Goal: Task Accomplishment & Management: Use online tool/utility

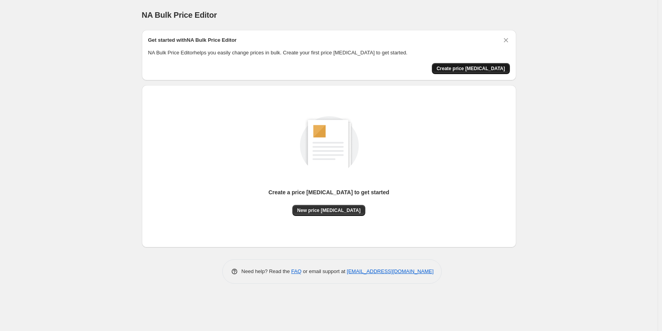
click at [481, 67] on span "Create price [MEDICAL_DATA]" at bounding box center [471, 68] width 69 height 6
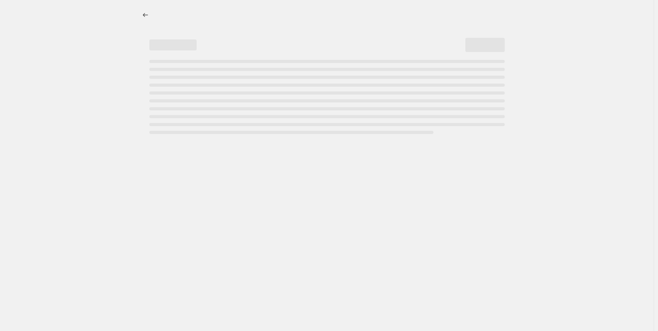
select select "percentage"
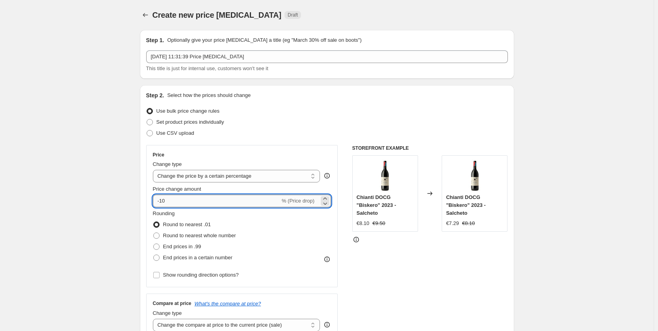
click at [173, 203] on input "-10" at bounding box center [216, 201] width 127 height 13
type input "-1"
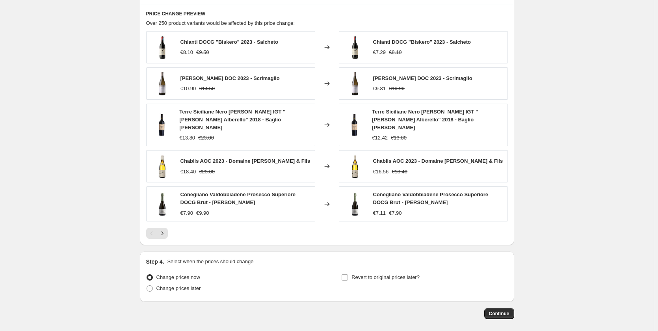
scroll to position [462, 0]
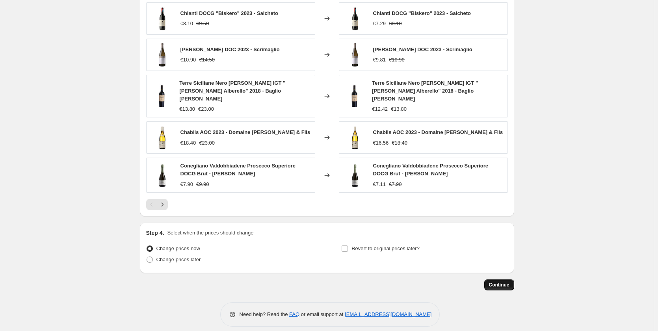
type input "-70"
click at [506, 279] on button "Continue" at bounding box center [499, 284] width 30 height 11
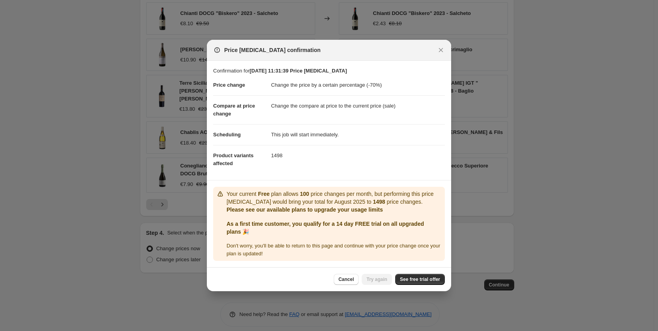
click at [420, 274] on div "Cancel Try again See free trial offer" at bounding box center [329, 279] width 244 height 24
click at [410, 280] on span "See free trial offer" at bounding box center [420, 279] width 40 height 6
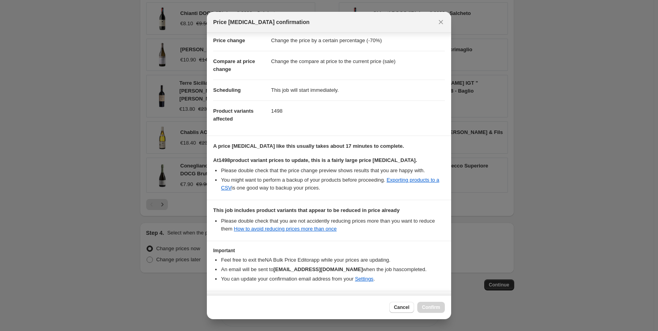
scroll to position [0, 0]
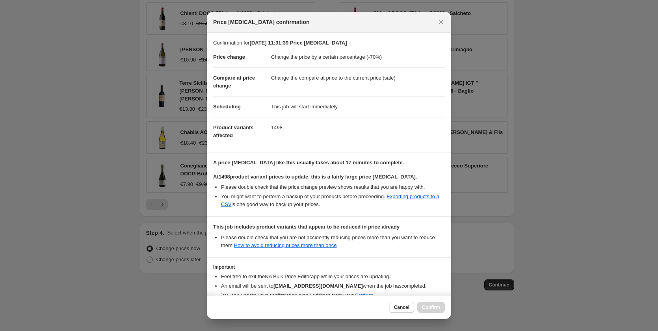
drag, startPoint x: 15, startPoint y: 13, endPoint x: 0, endPoint y: 4, distance: 17.5
click at [15, 13] on div at bounding box center [329, 165] width 658 height 331
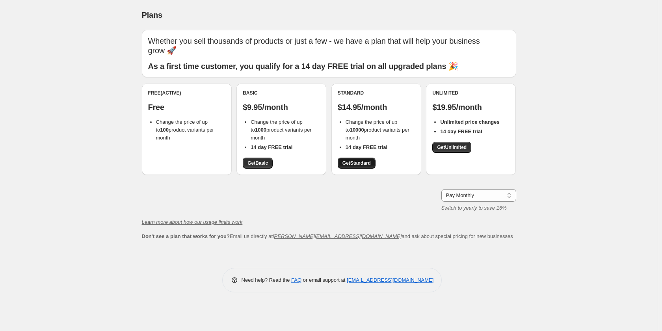
click at [357, 161] on span "Get Standard" at bounding box center [357, 163] width 28 height 6
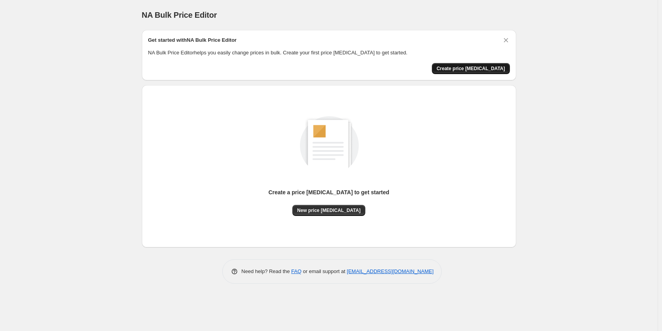
click at [481, 71] on span "Create price change job" at bounding box center [471, 68] width 69 height 6
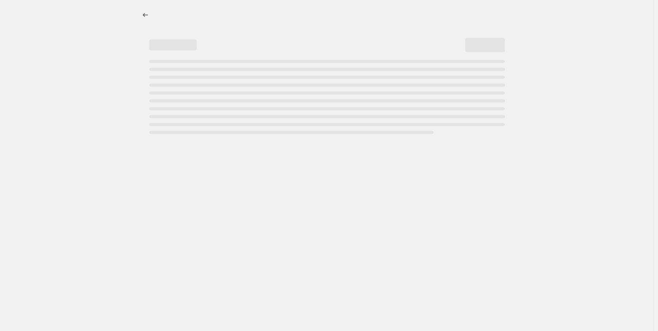
select select "percentage"
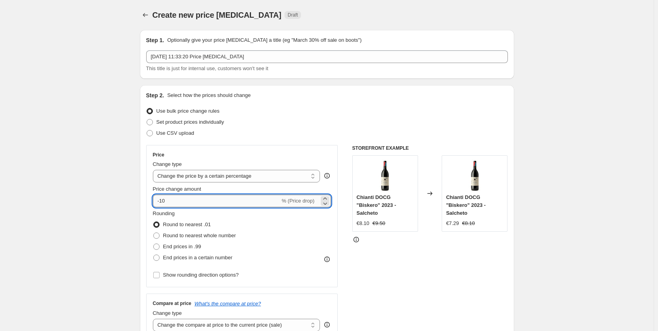
drag, startPoint x: 218, startPoint y: 203, endPoint x: 222, endPoint y: 199, distance: 5.9
click at [218, 202] on input "-10" at bounding box center [216, 201] width 127 height 13
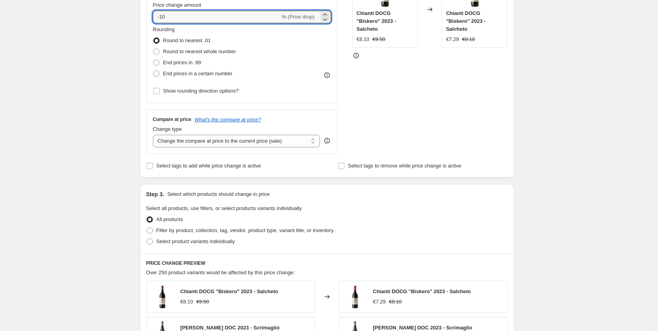
scroll to position [158, 0]
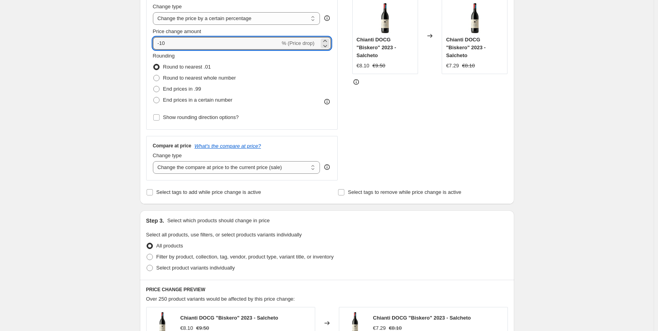
type input "-1"
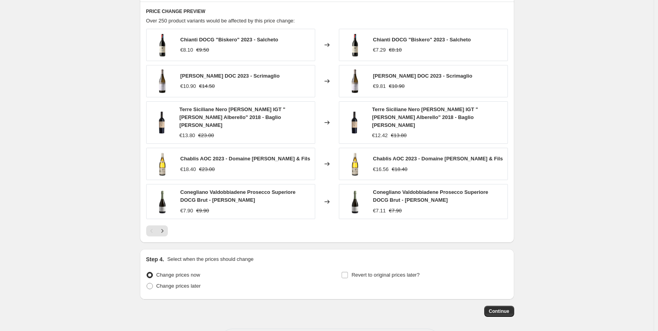
scroll to position [462, 0]
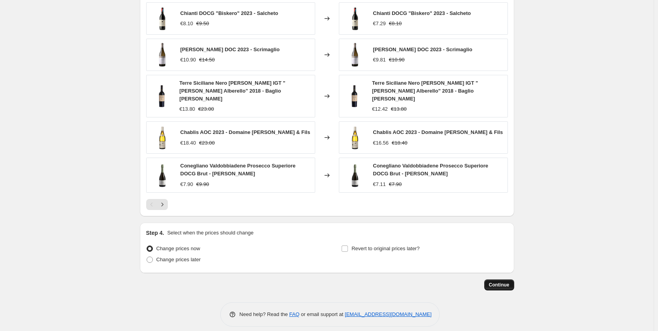
type input "-70"
click at [508, 282] on span "Continue" at bounding box center [499, 285] width 20 height 6
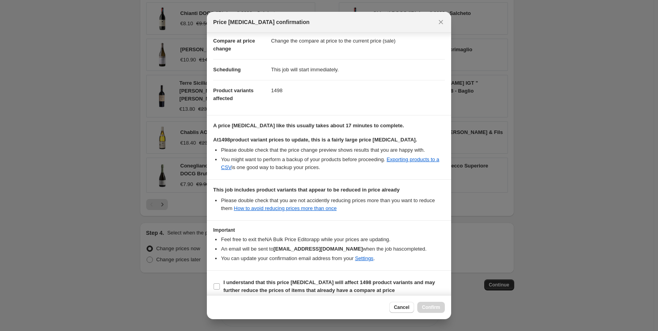
scroll to position [44, 0]
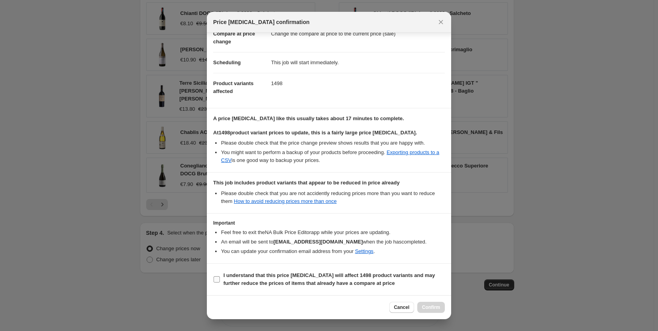
click at [218, 284] on label "I understand that this price change job will affect 1498 product variants and m…" at bounding box center [329, 279] width 232 height 19
click at [218, 283] on input "I understand that this price change job will affect 1498 product variants and m…" at bounding box center [217, 279] width 6 height 6
checkbox input "true"
click at [426, 310] on span "Confirm" at bounding box center [431, 307] width 18 height 6
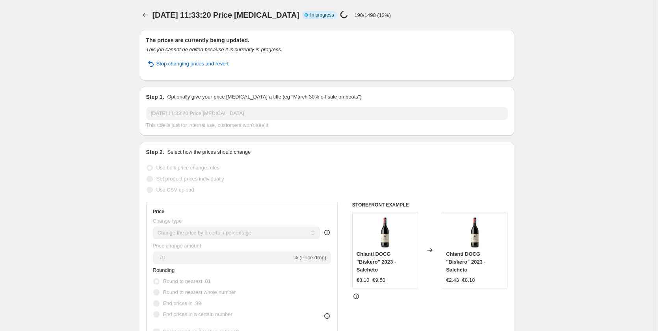
drag, startPoint x: 103, startPoint y: 209, endPoint x: 107, endPoint y: 207, distance: 4.4
